Goal: Register for event/course

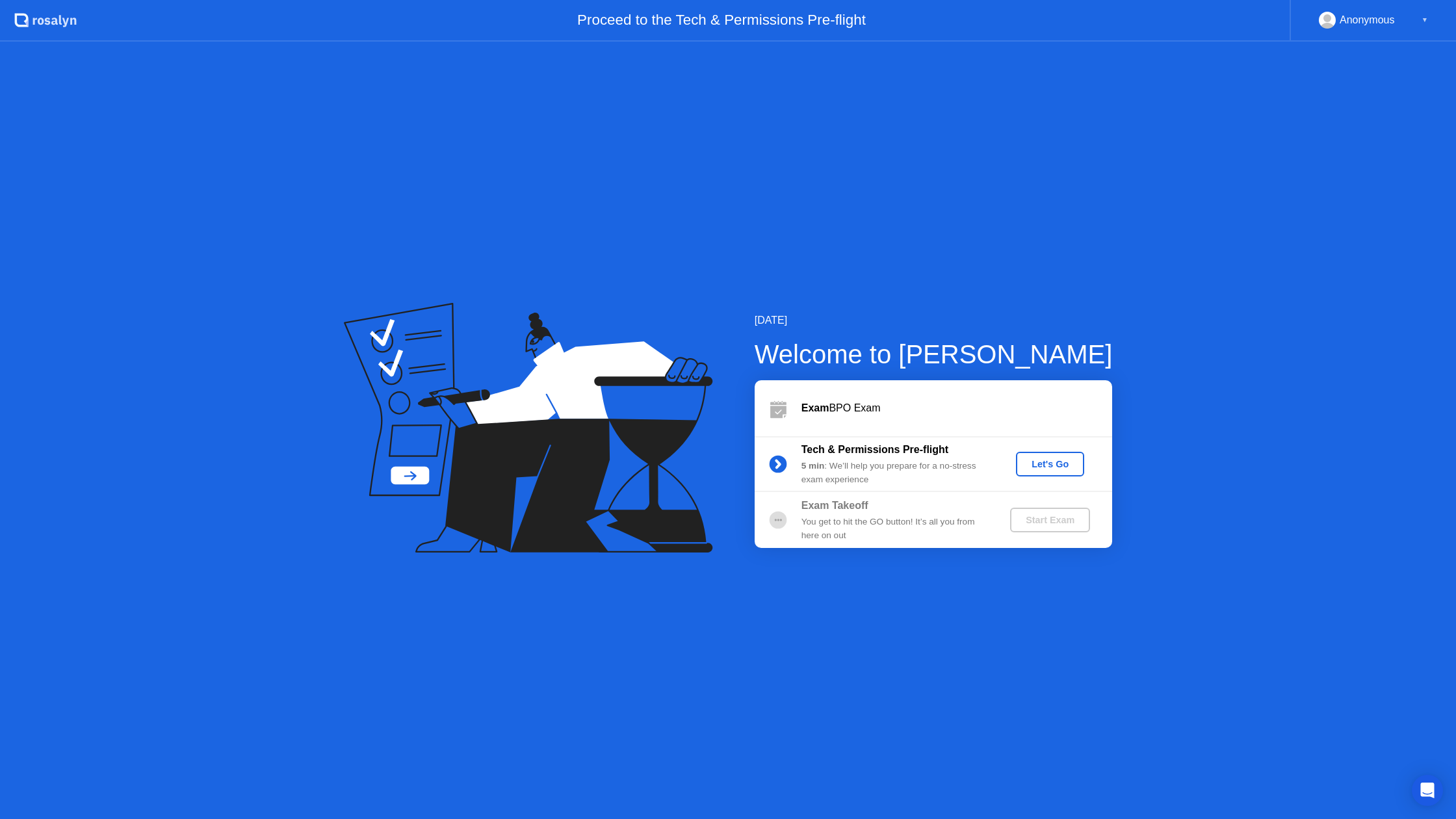
click at [1029, 469] on div "Let's Go" at bounding box center [1050, 464] width 58 height 10
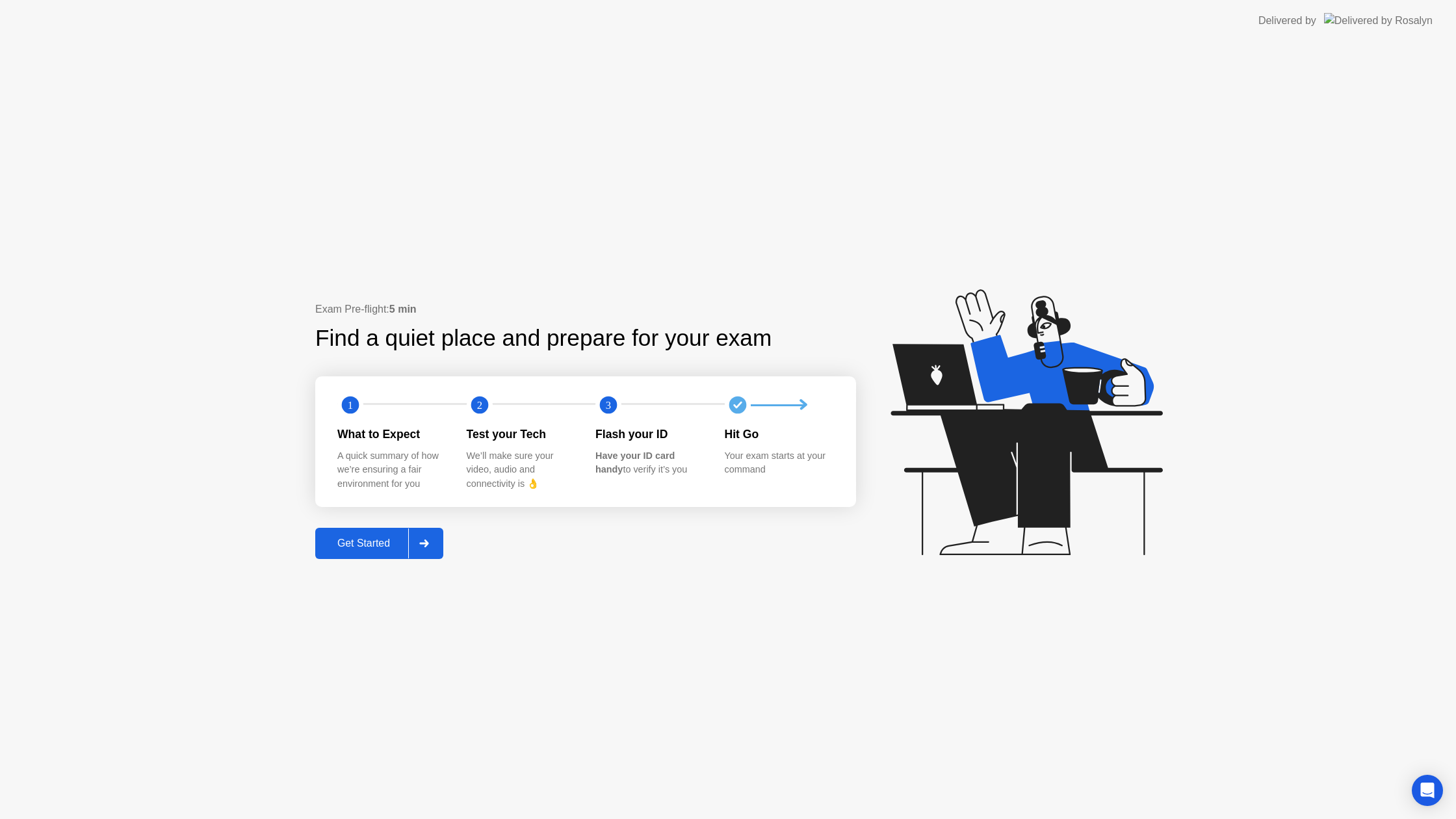
click at [349, 553] on button "Get Started" at bounding box center [379, 543] width 128 height 31
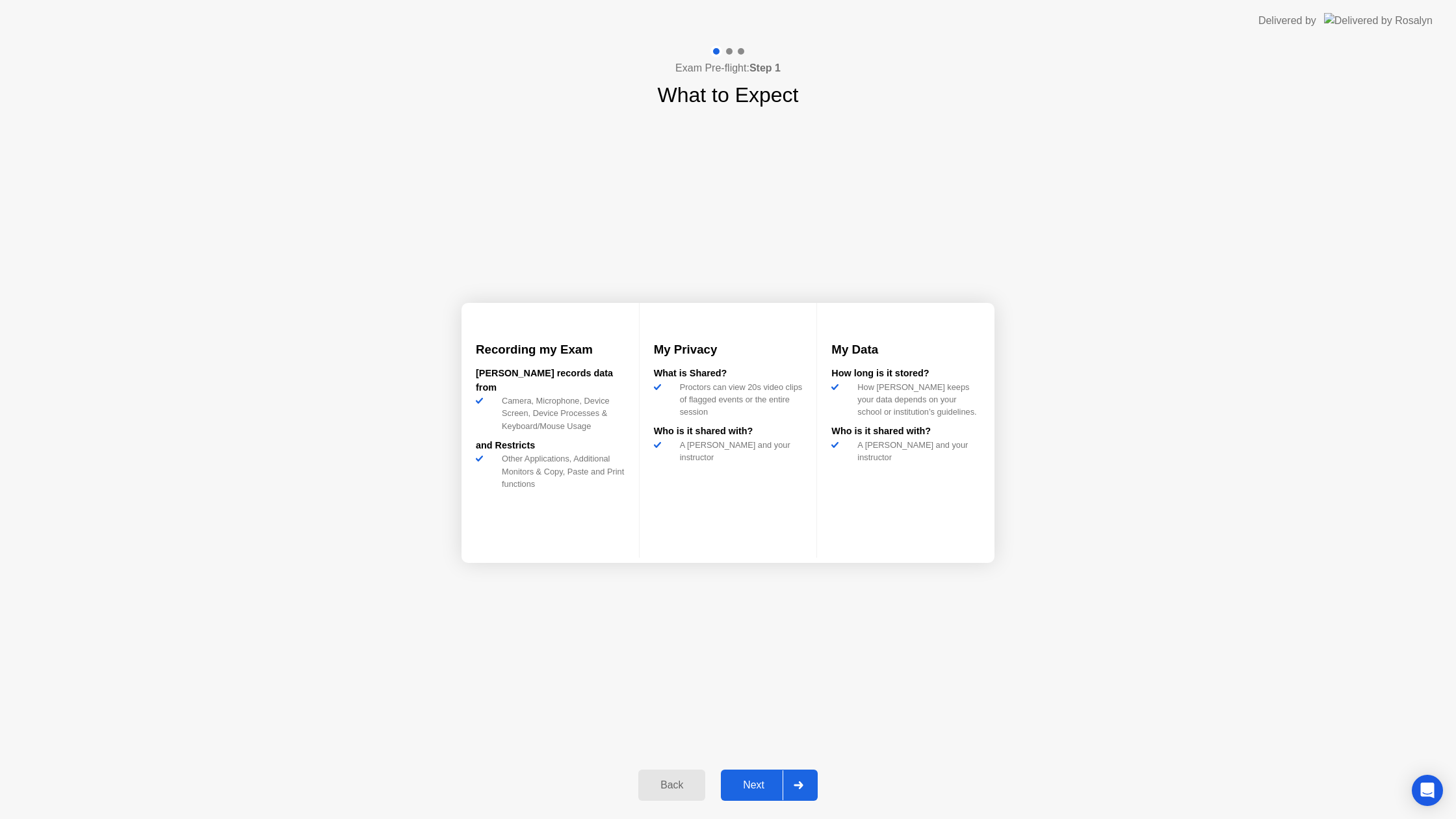
click at [763, 777] on button "Next" at bounding box center [769, 784] width 97 height 31
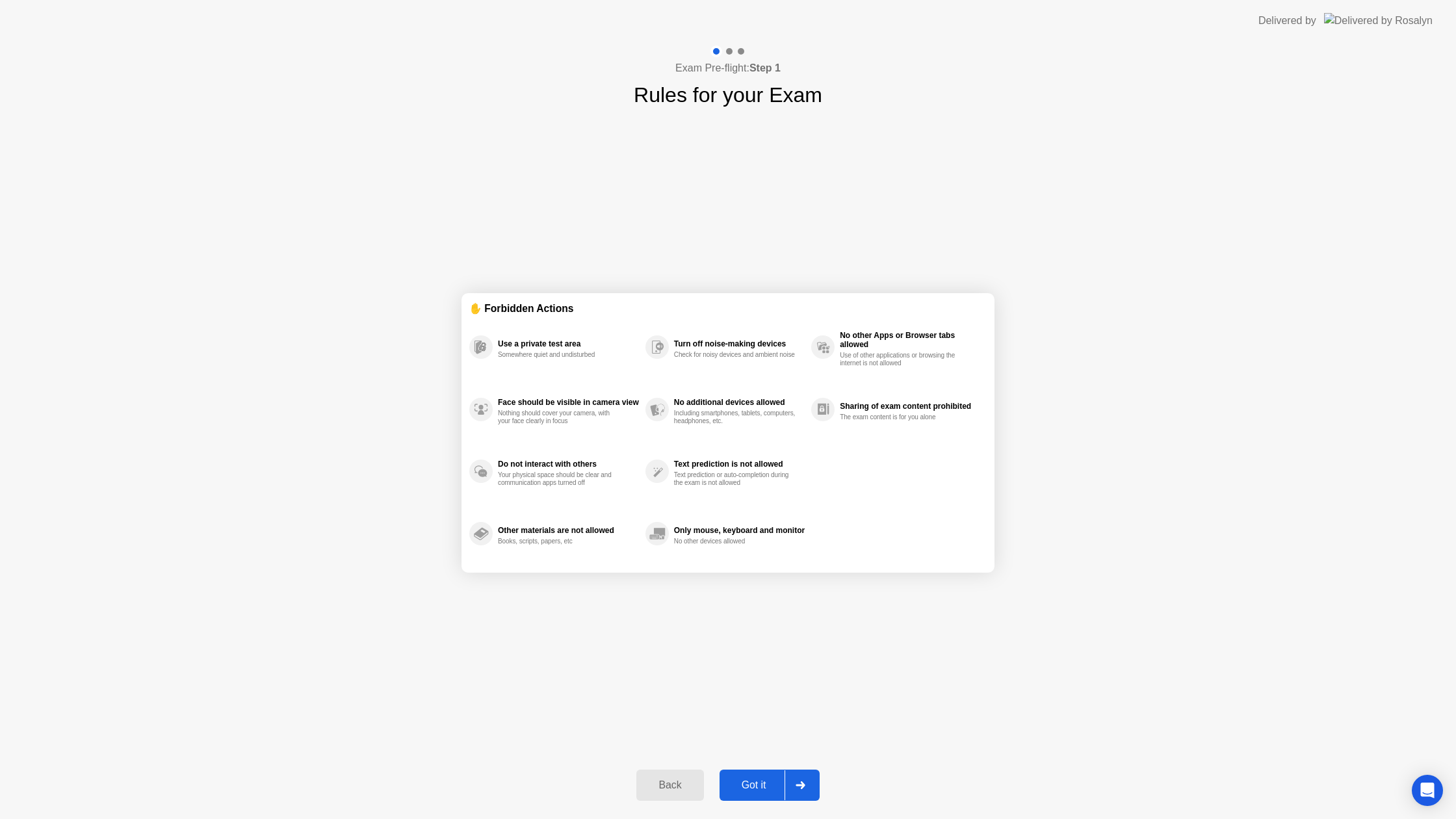
click at [764, 796] on button "Got it" at bounding box center [769, 784] width 100 height 31
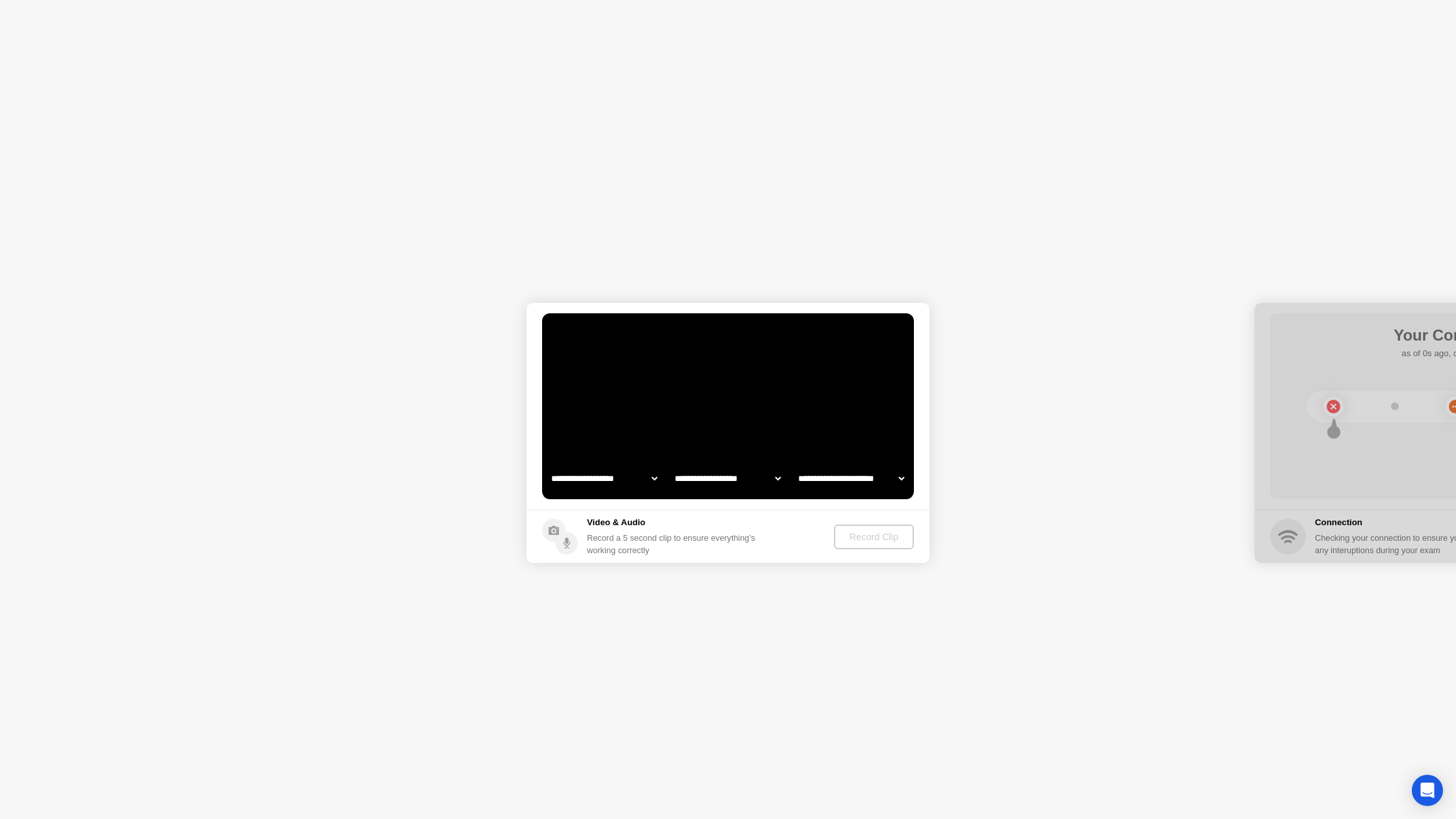
select select "**********"
select select "*******"
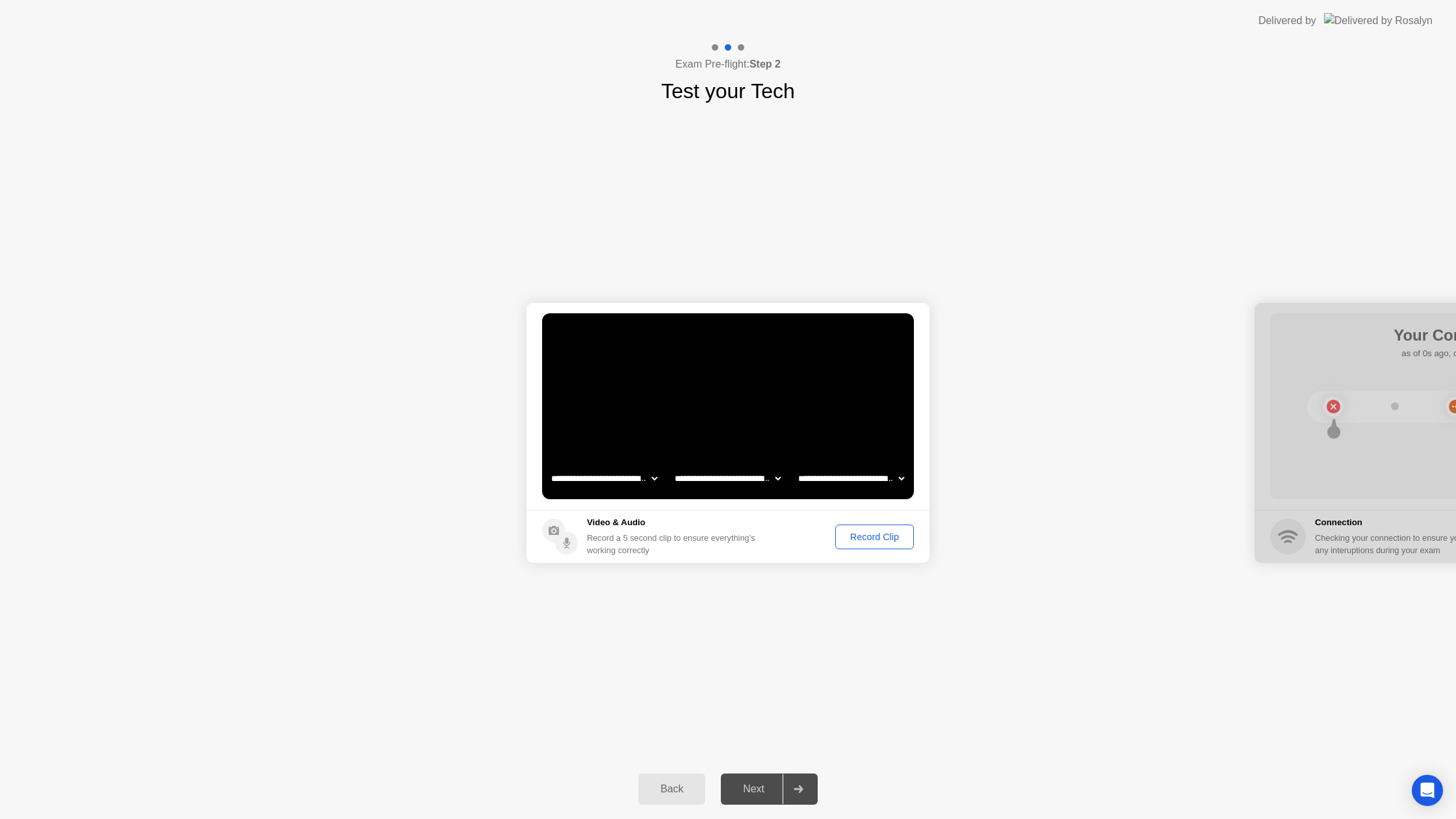
click at [883, 539] on div "Record Clip" at bounding box center [875, 537] width 70 height 10
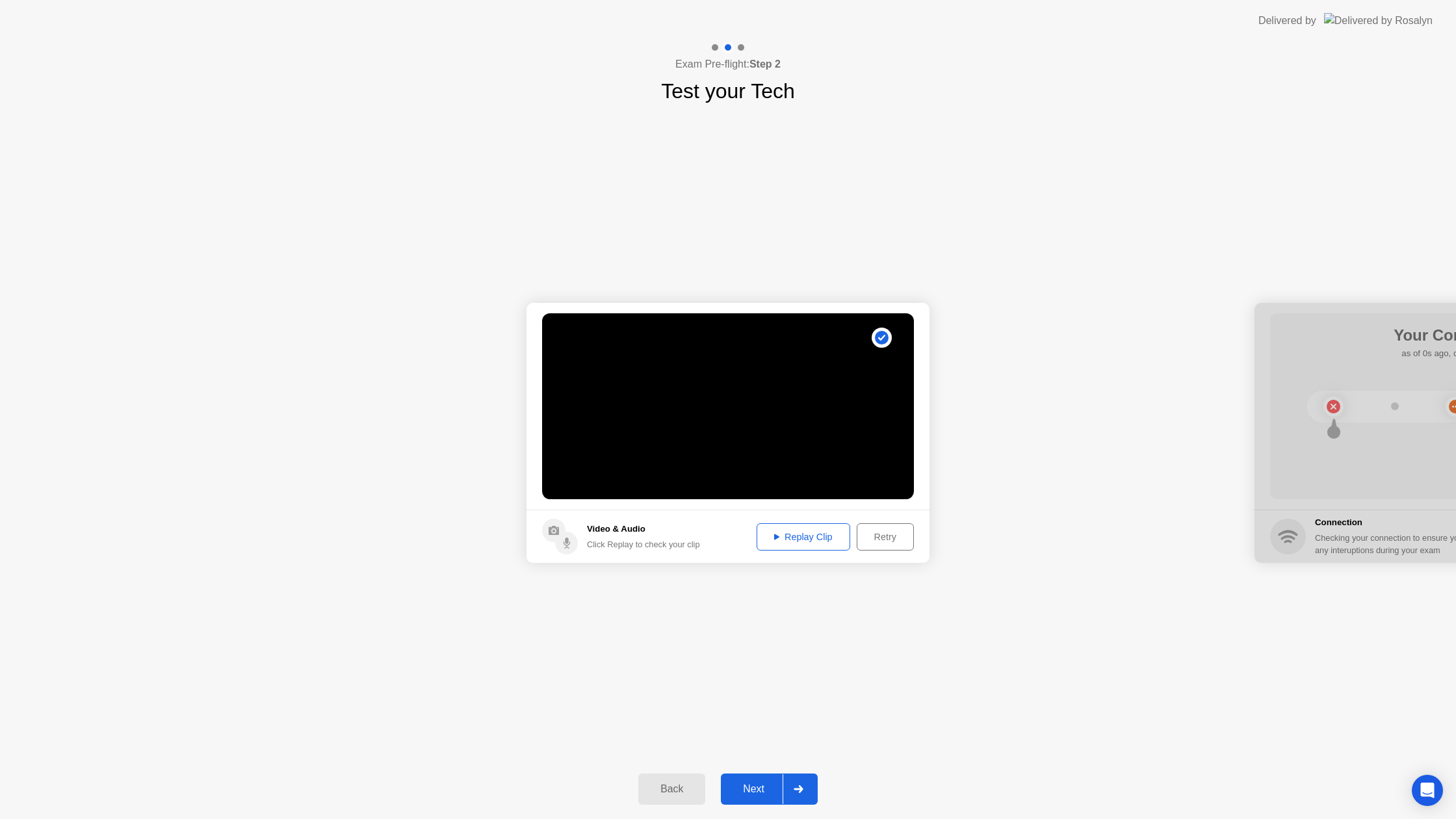
click at [740, 780] on button "Next" at bounding box center [769, 789] width 97 height 31
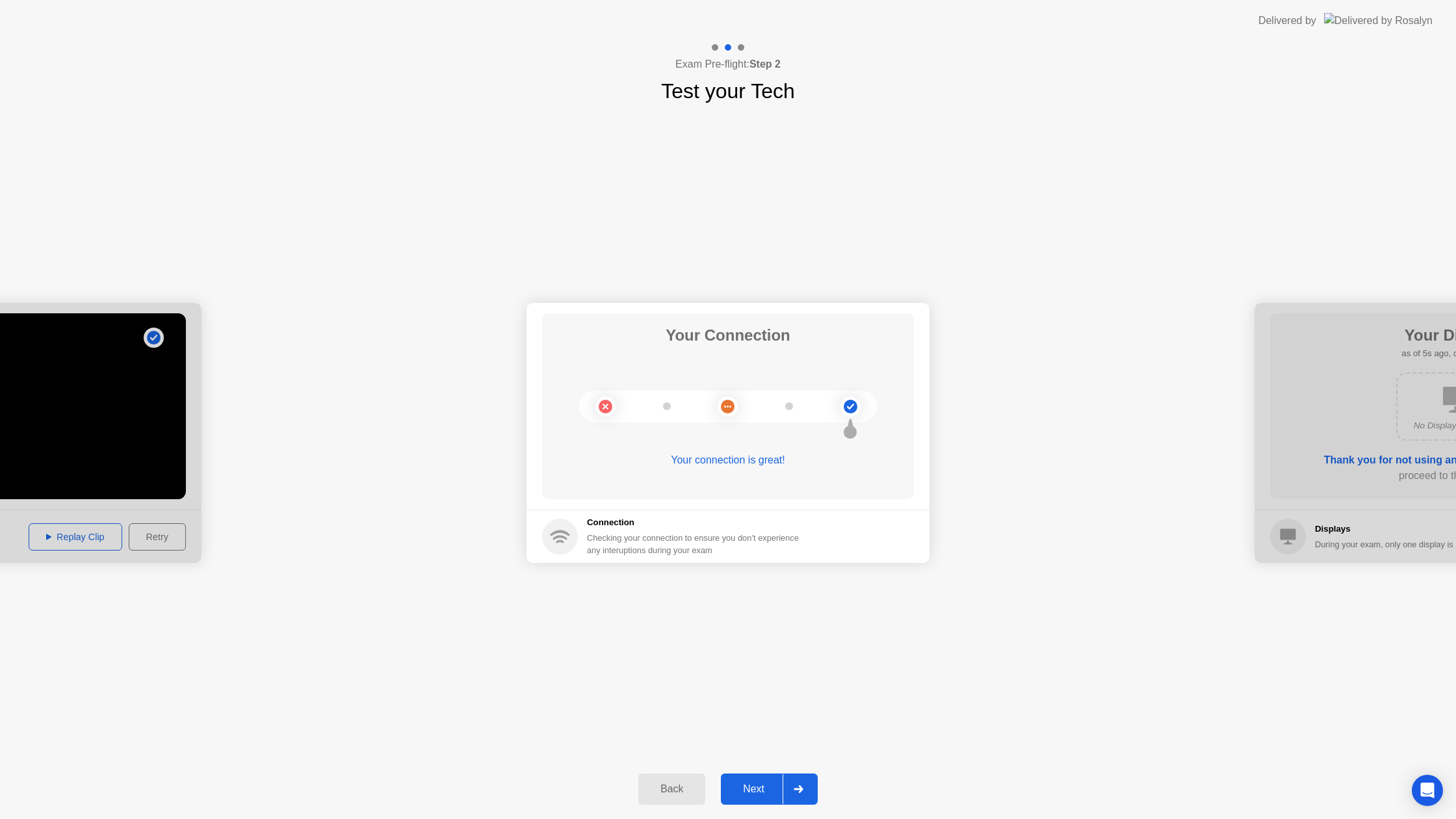
click at [748, 793] on div "Next" at bounding box center [753, 789] width 58 height 12
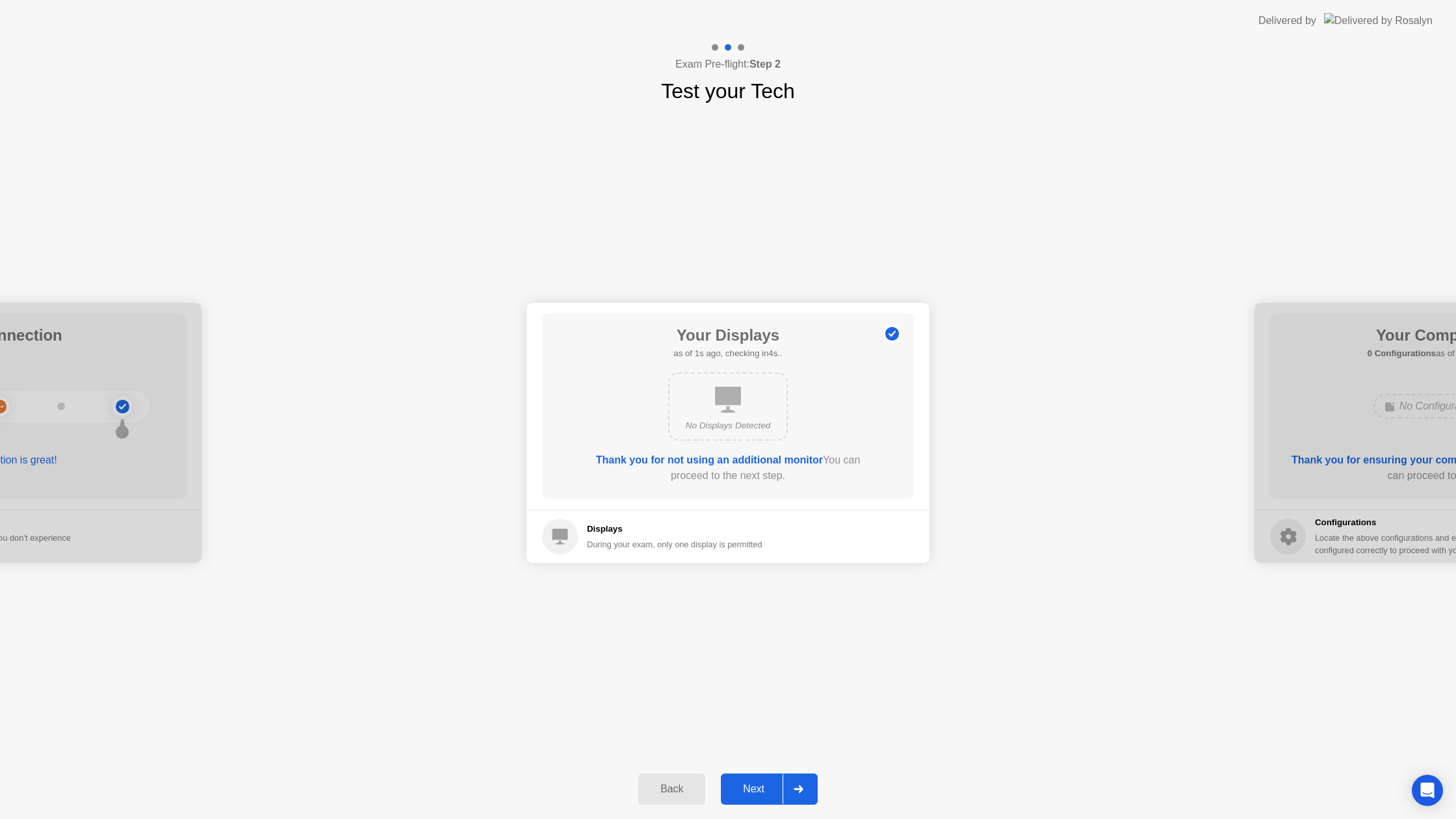
click at [748, 793] on div "Next" at bounding box center [753, 789] width 58 height 12
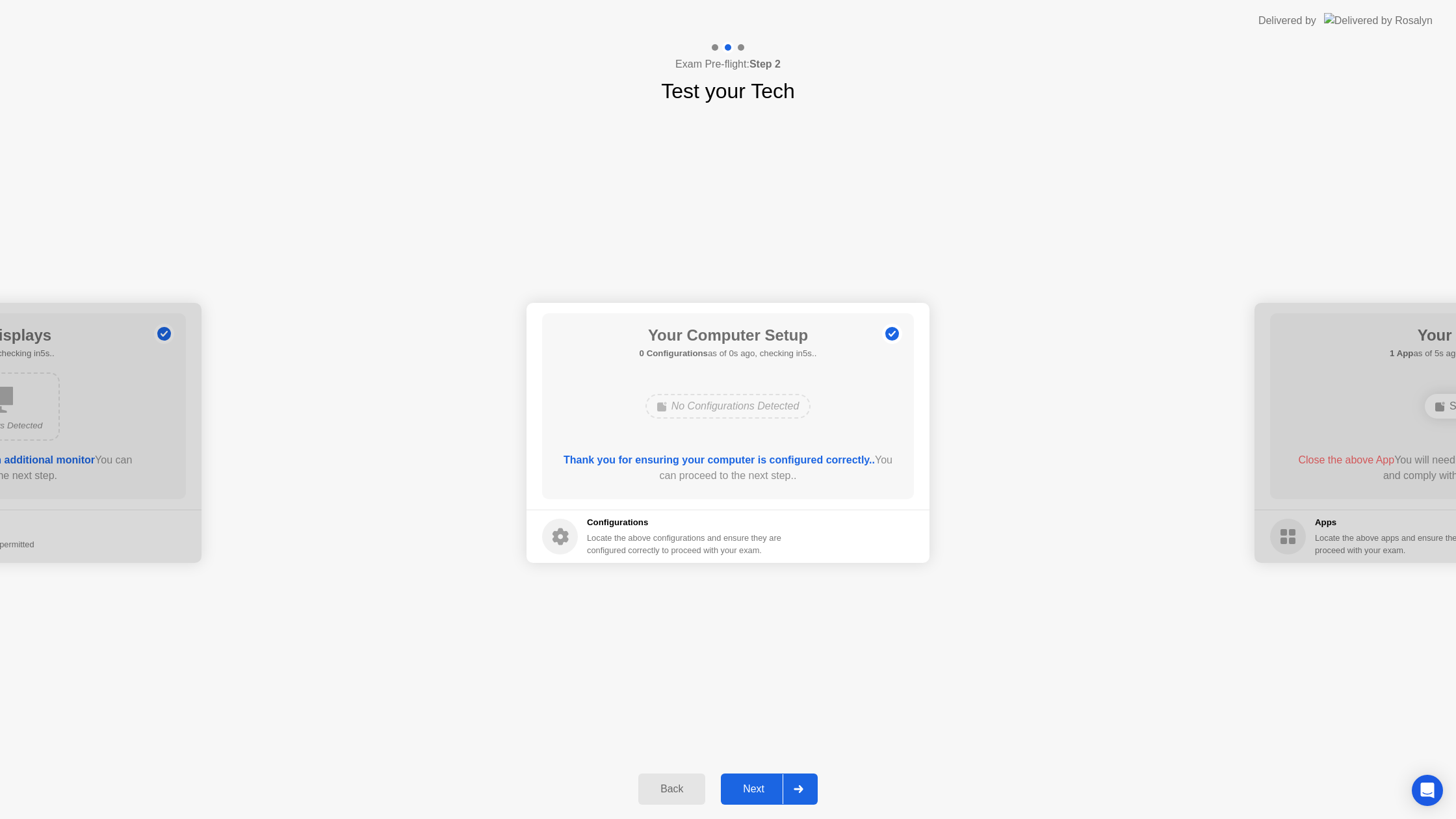
click at [748, 793] on div "Next" at bounding box center [753, 789] width 58 height 12
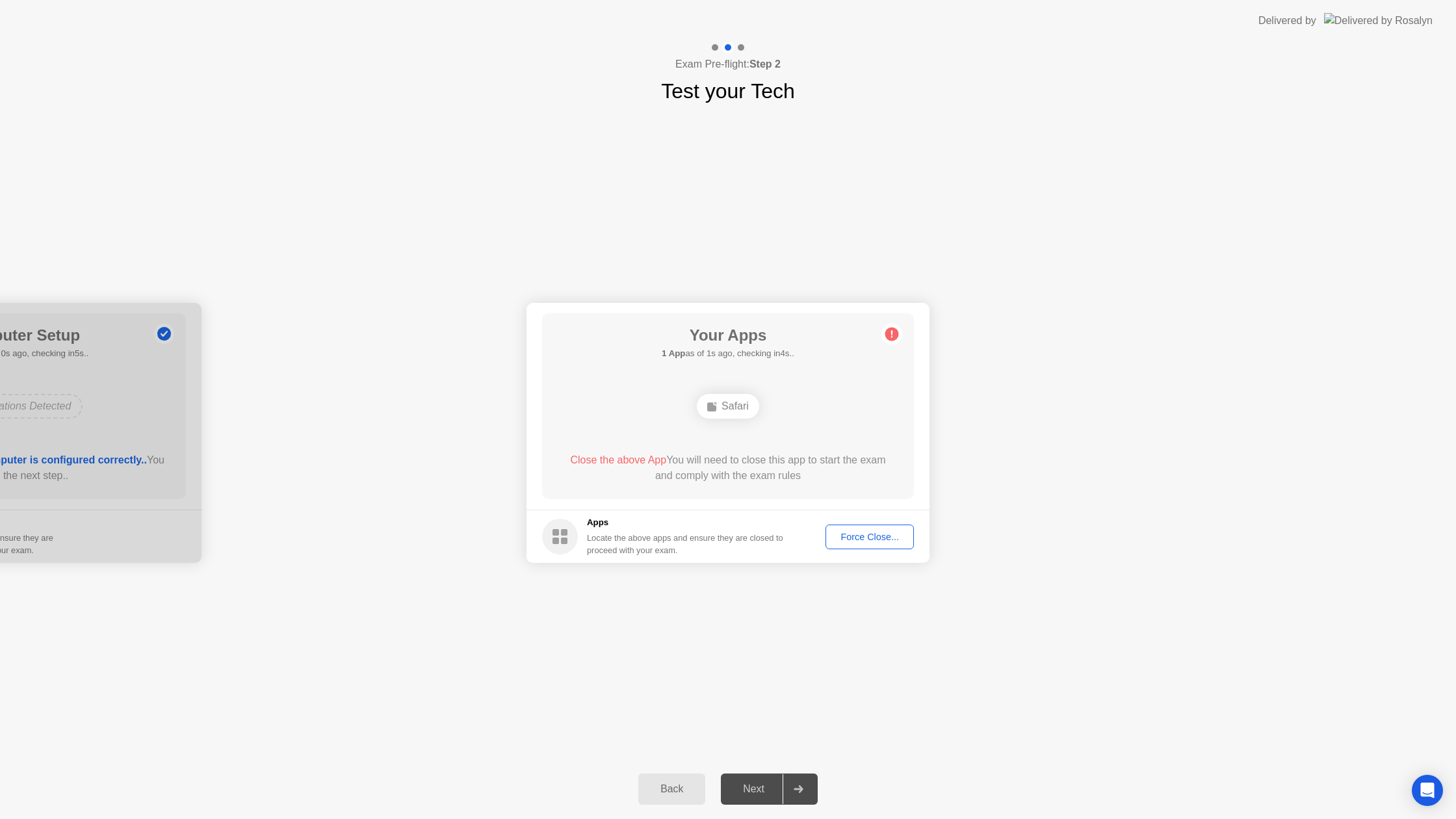
click at [852, 534] on div "Force Close..." at bounding box center [869, 537] width 79 height 10
click at [761, 787] on div "Next" at bounding box center [753, 789] width 58 height 12
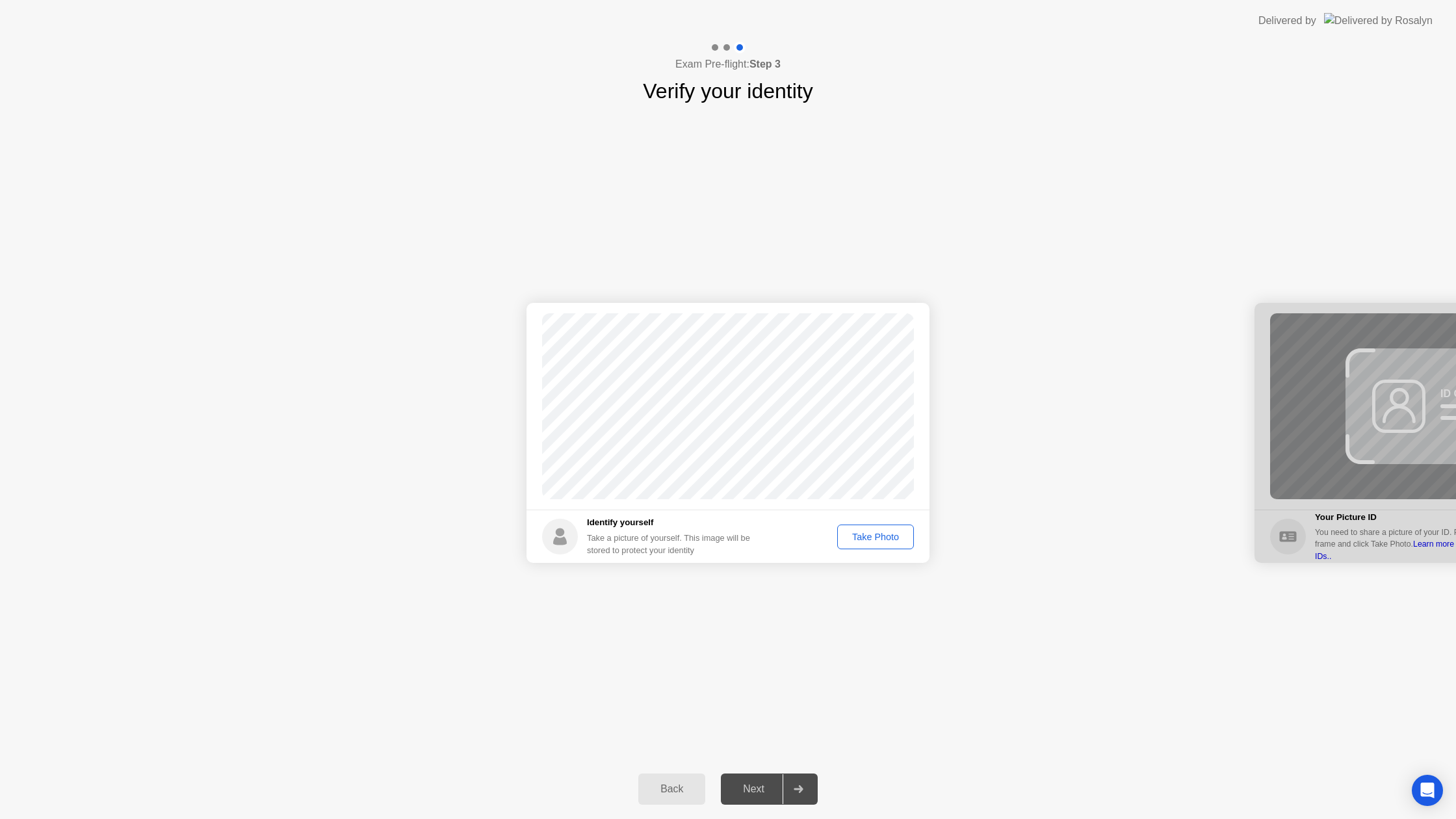
click at [878, 532] on div "Take Photo" at bounding box center [875, 537] width 67 height 10
click at [766, 791] on div "Next" at bounding box center [753, 789] width 58 height 12
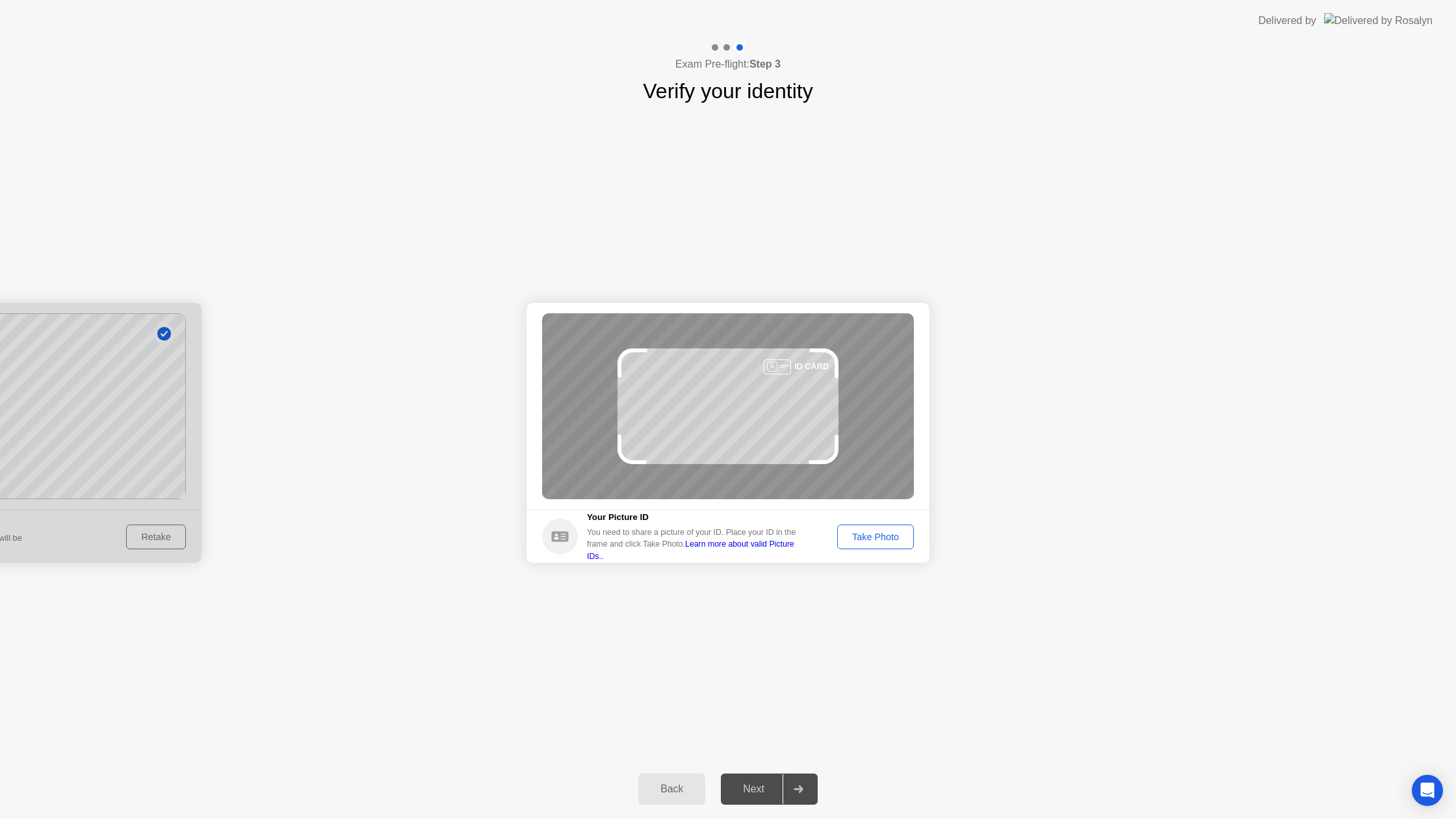
click at [876, 541] on div "Take Photo" at bounding box center [875, 537] width 67 height 10
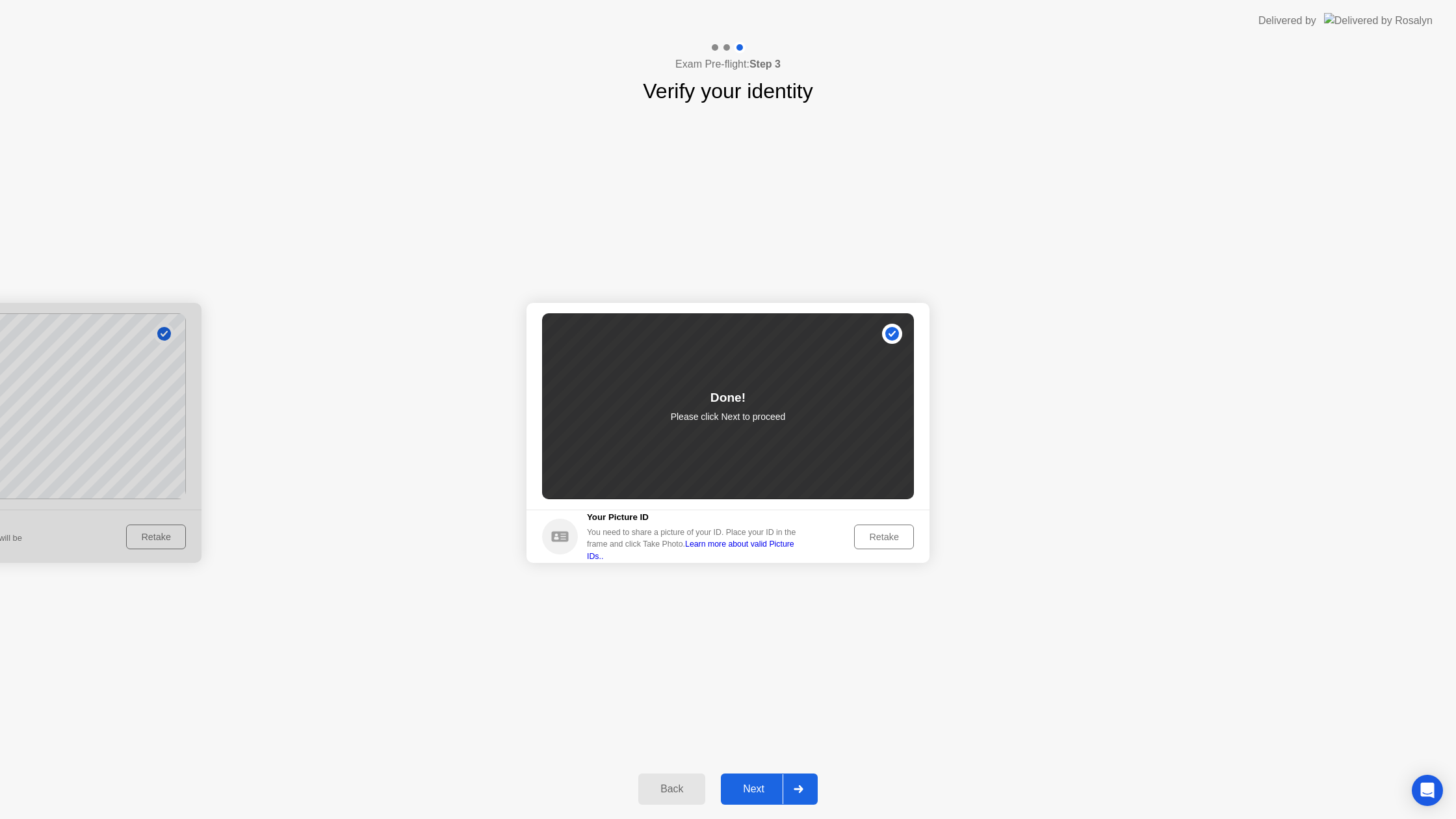
click at [758, 795] on div "Next" at bounding box center [753, 789] width 58 height 12
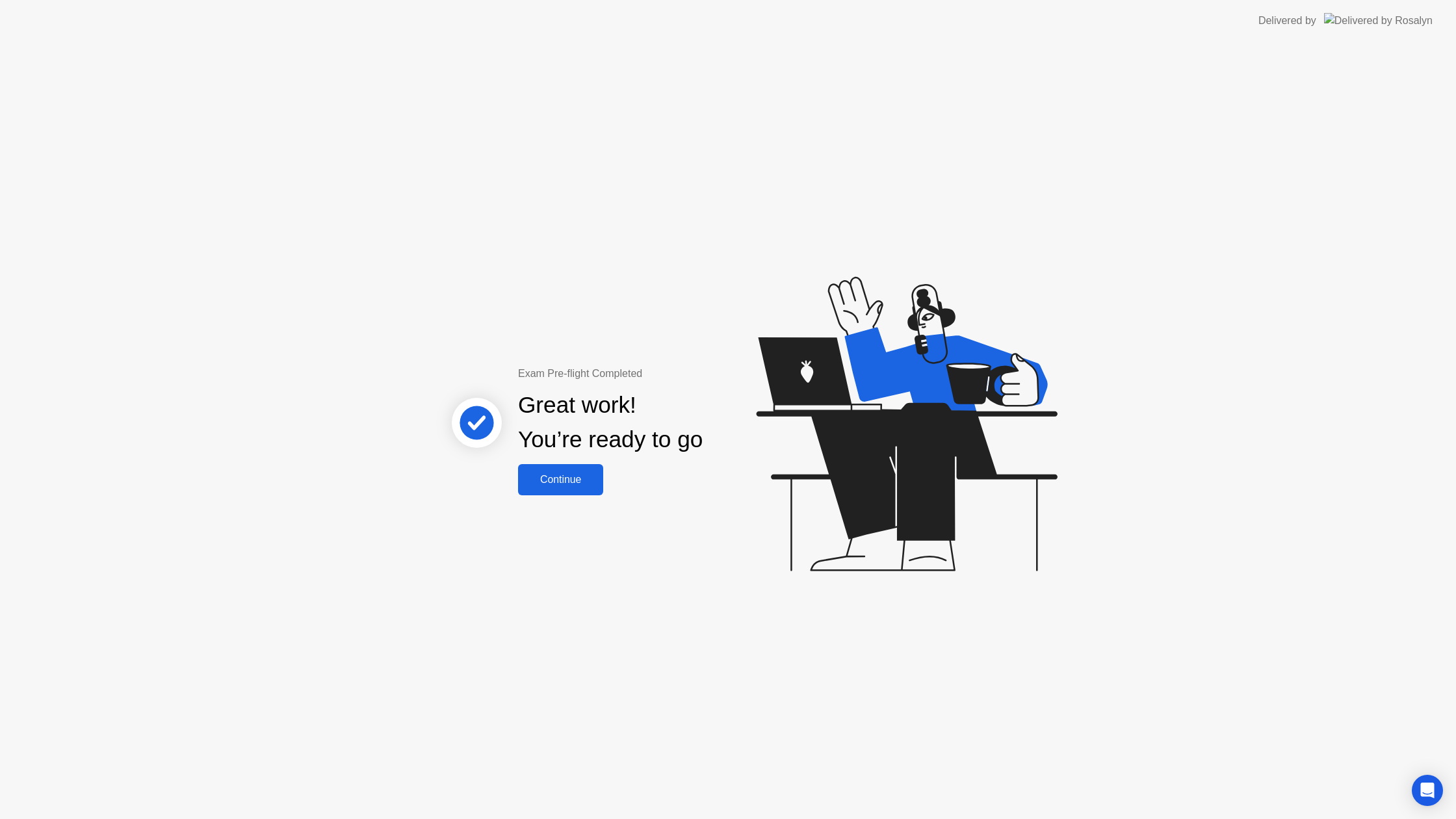
click at [534, 474] on div "Continue" at bounding box center [560, 480] width 77 height 12
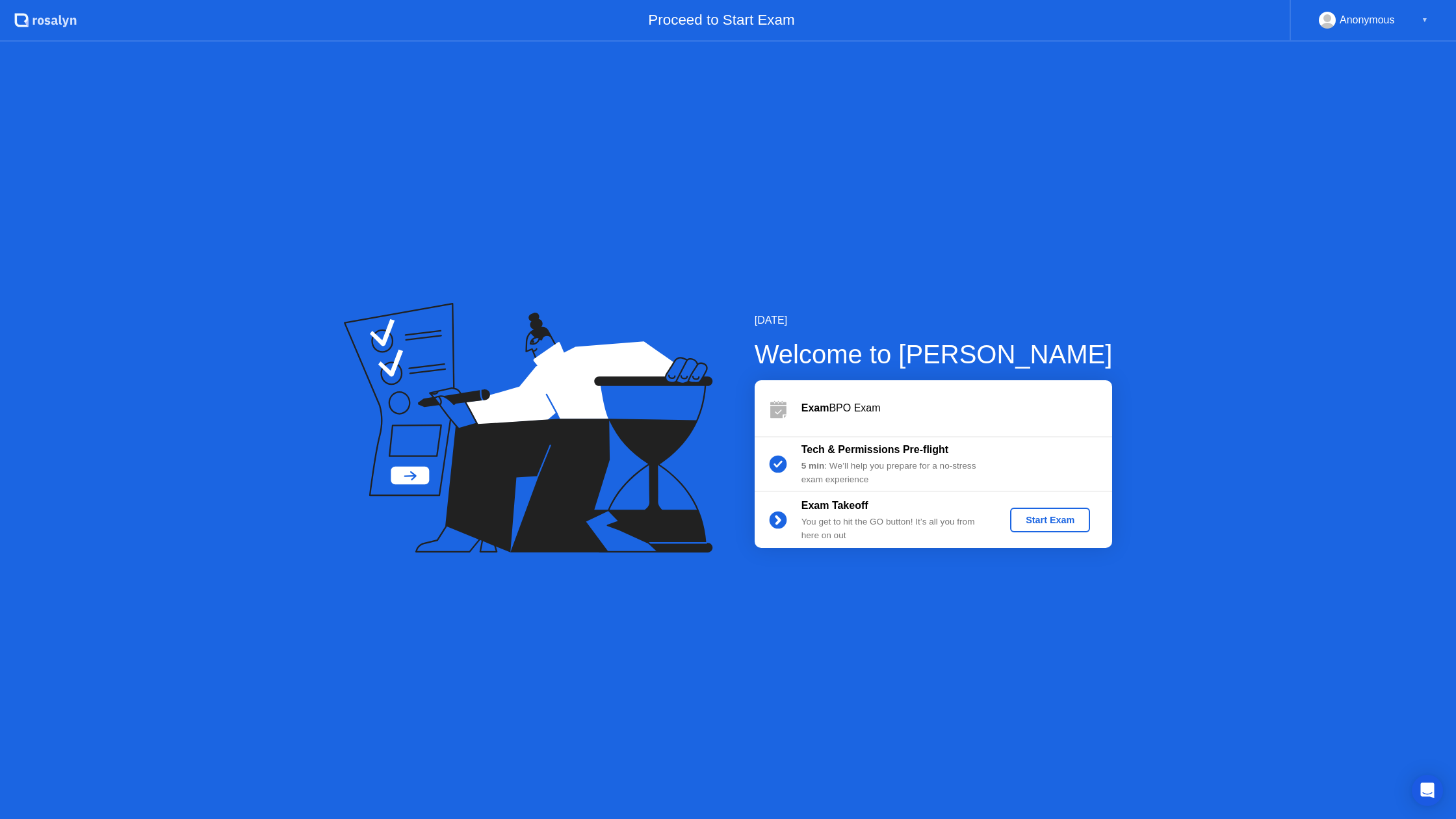
click at [1027, 518] on div "Start Exam" at bounding box center [1050, 519] width 70 height 10
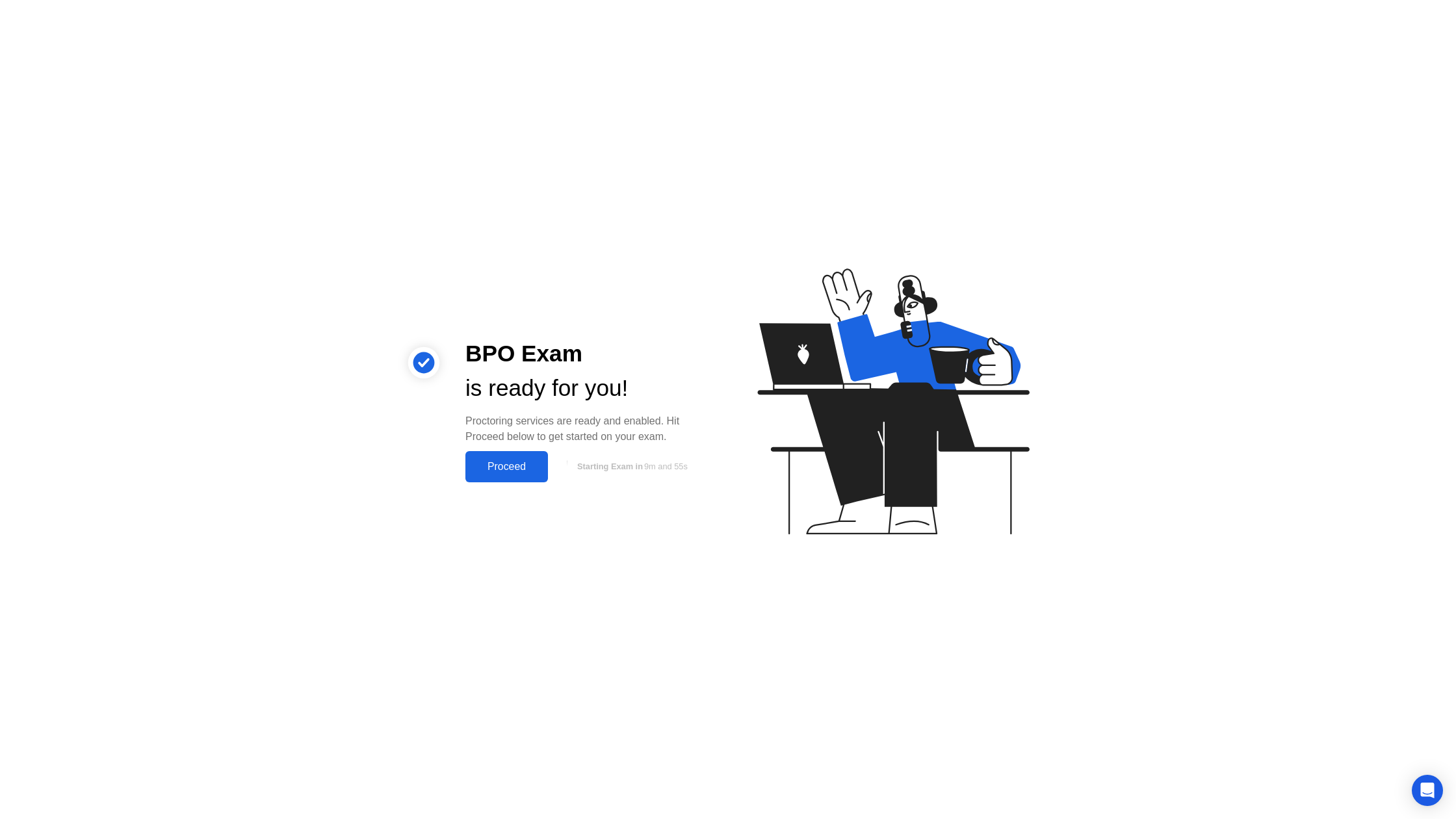
click at [509, 470] on div "Proceed" at bounding box center [507, 467] width 75 height 12
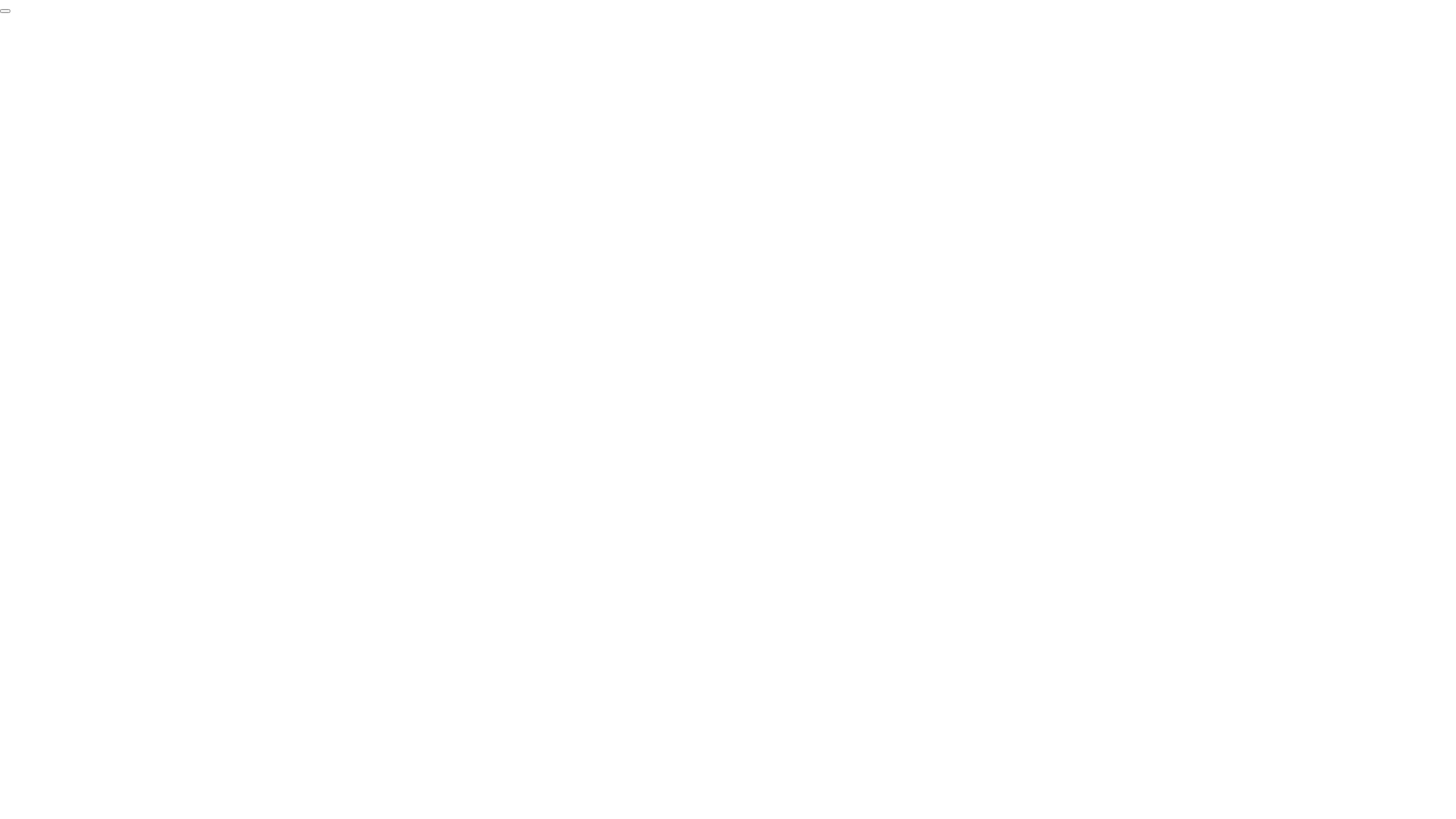
click div "End Proctoring Session"
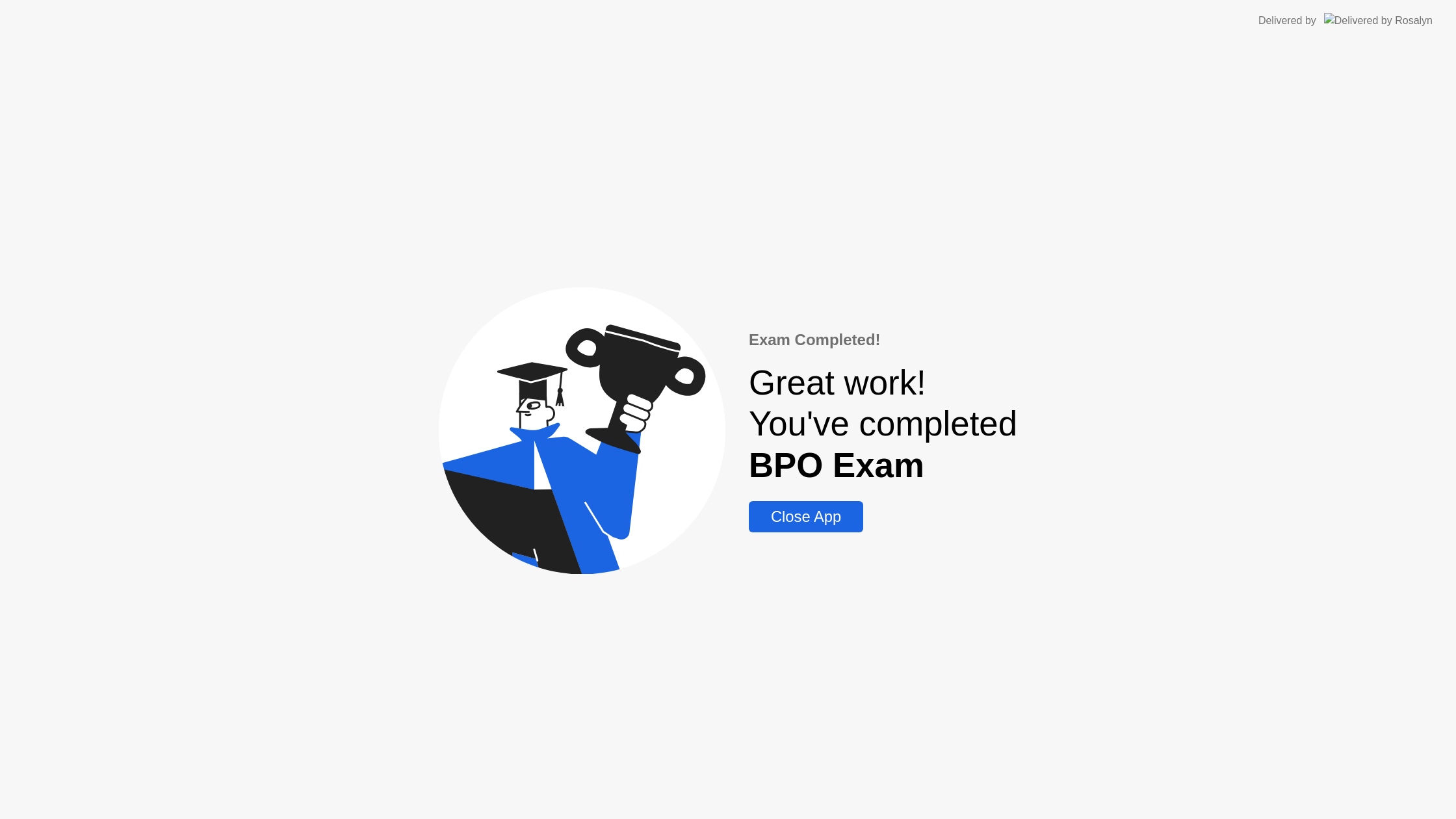
click at [800, 521] on div "Close App" at bounding box center [805, 516] width 106 height 18
